Goal: Transaction & Acquisition: Purchase product/service

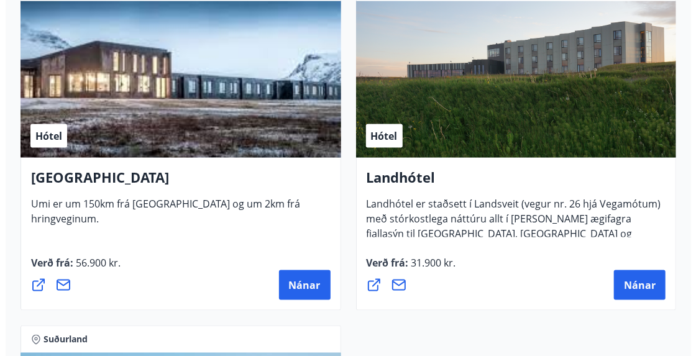
scroll to position [4800, 0]
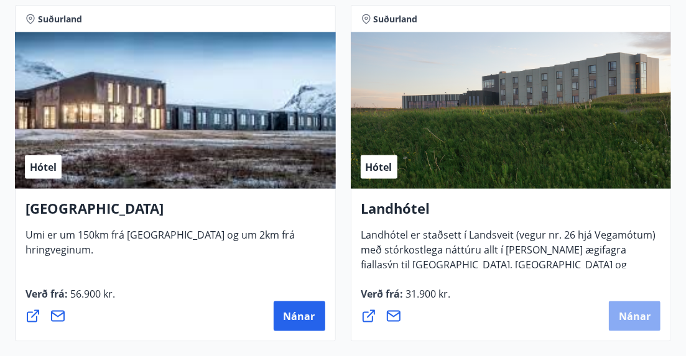
click at [626, 321] on span "Nánar" at bounding box center [635, 317] width 32 height 14
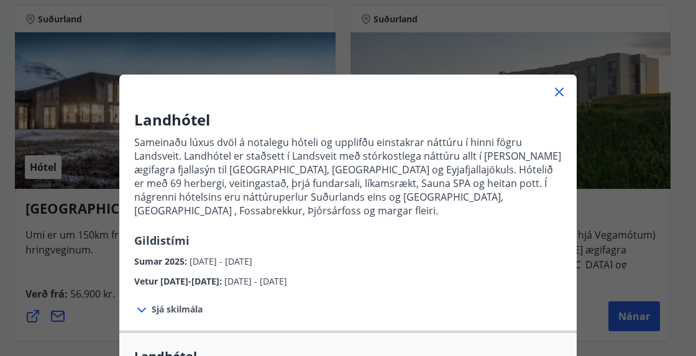
click at [499, 233] on div "Landhótel Sameinaðu lúxus dvöl á notalegu hóteli og upplifðu einstakrar náttúru…" at bounding box center [348, 198] width 458 height 179
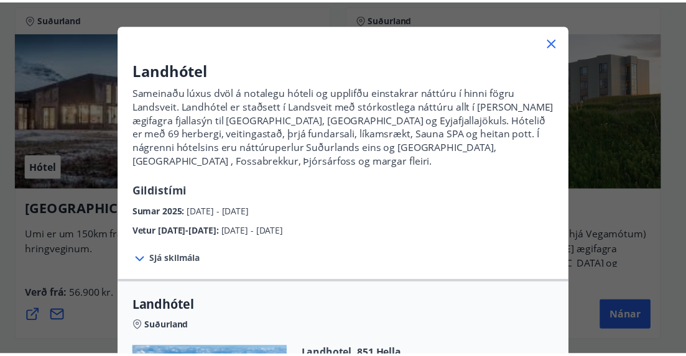
scroll to position [25, 0]
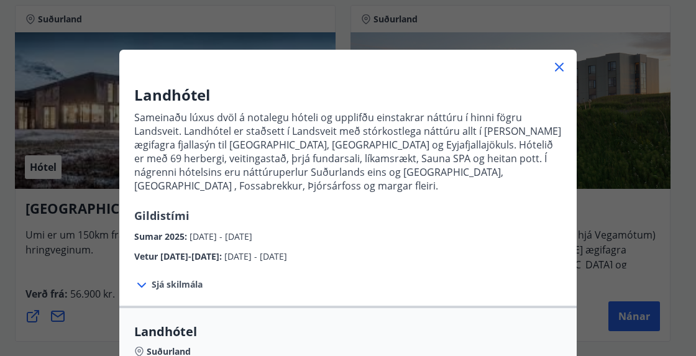
click at [552, 68] on icon at bounding box center [559, 67] width 15 height 15
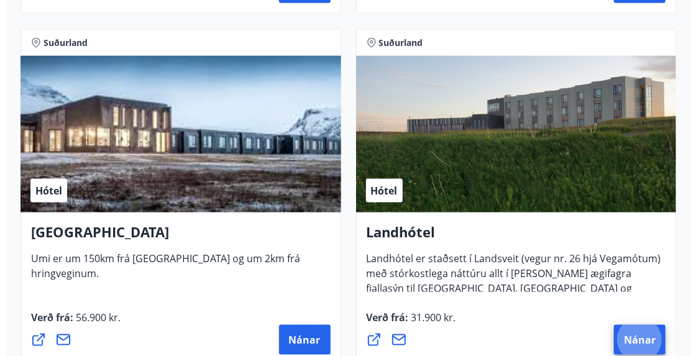
scroll to position [4775, 0]
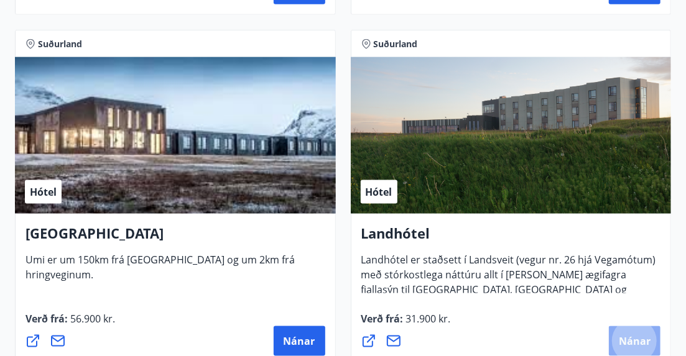
click at [614, 341] on button "Nánar" at bounding box center [635, 341] width 52 height 30
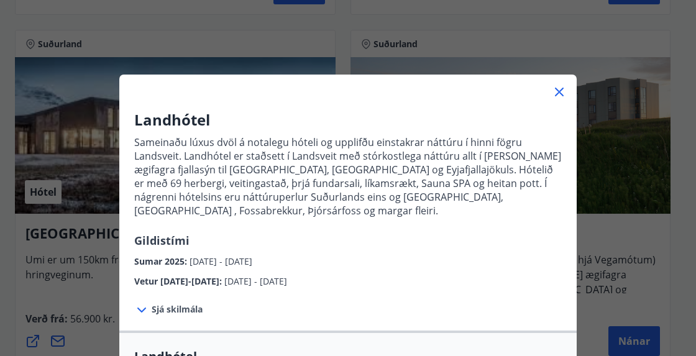
click at [416, 269] on div "Vetur [DATE]-[DATE] : [DATE] - [DATE]" at bounding box center [348, 279] width 428 height 20
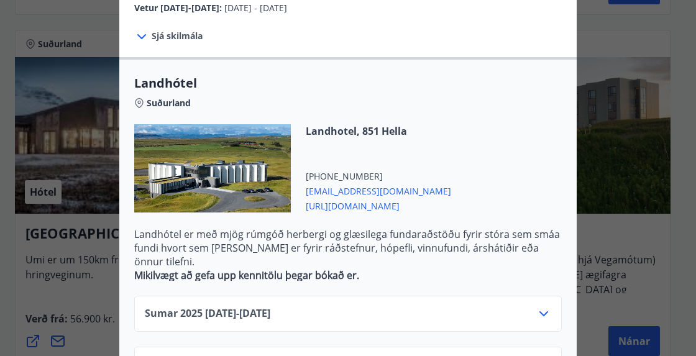
scroll to position [298, 0]
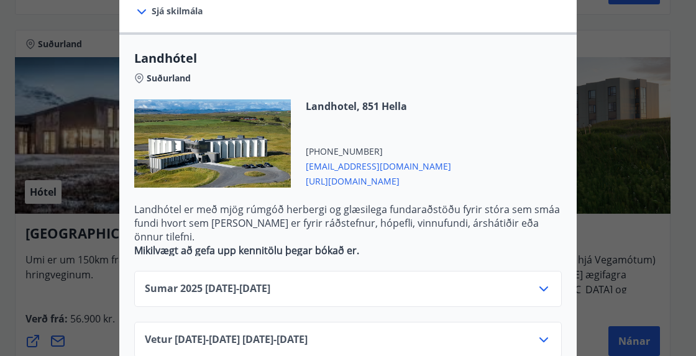
click at [416, 282] on div "Sumar [PHONE_NUMBER][DATE] - [DATE]" at bounding box center [348, 294] width 407 height 25
click at [545, 282] on icon at bounding box center [544, 289] width 15 height 15
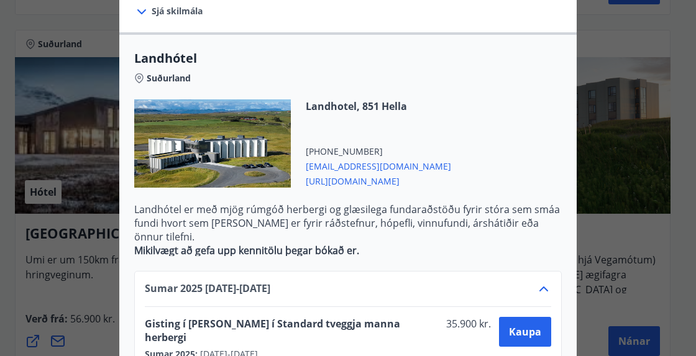
click at [527, 282] on div "Sumar [PHONE_NUMBER][DATE] - [DATE]" at bounding box center [348, 294] width 407 height 25
click at [543, 282] on icon at bounding box center [544, 289] width 15 height 15
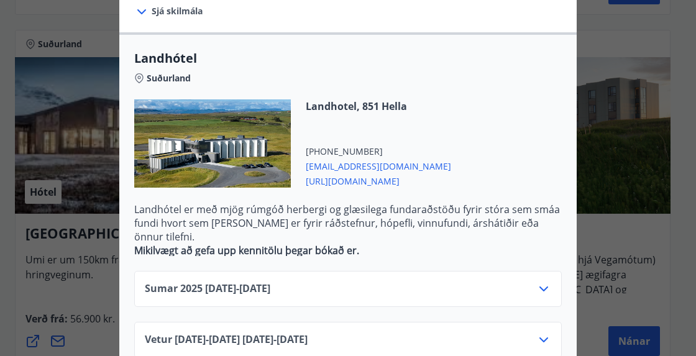
click at [537, 333] on icon at bounding box center [544, 340] width 15 height 15
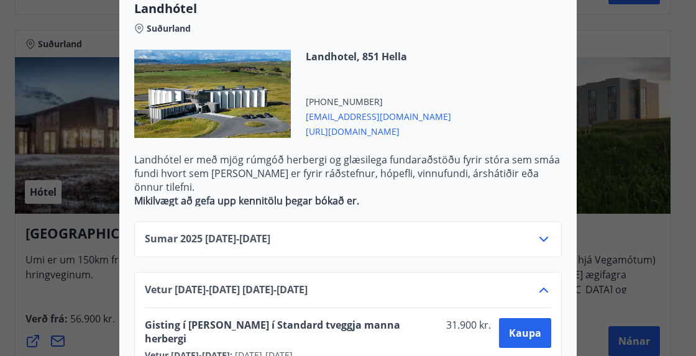
scroll to position [348, 0]
click at [517, 326] on span "Kaupa" at bounding box center [525, 333] width 32 height 14
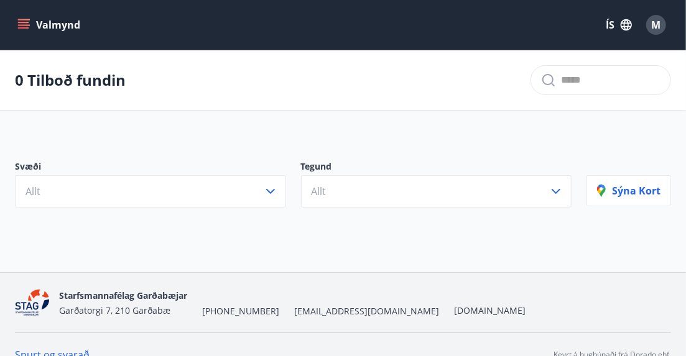
scroll to position [19, 0]
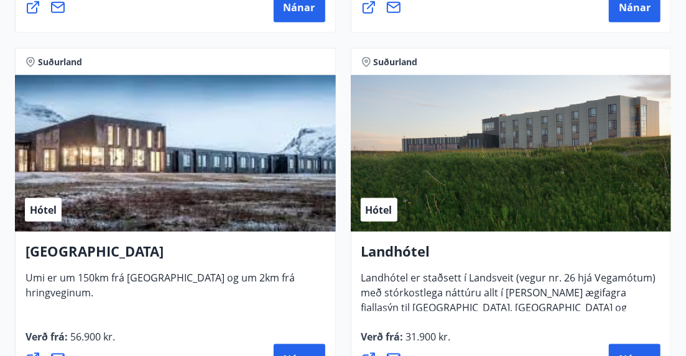
scroll to position [4764, 0]
